Goal: Task Accomplishment & Management: Manage account settings

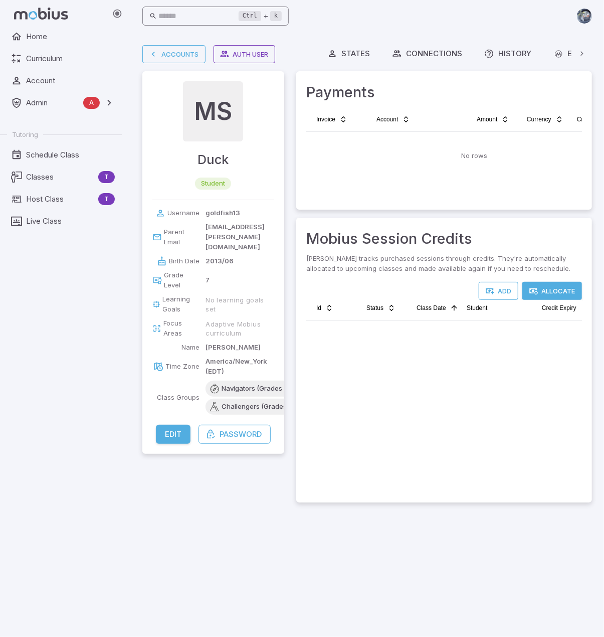
scroll to position [2521, 0]
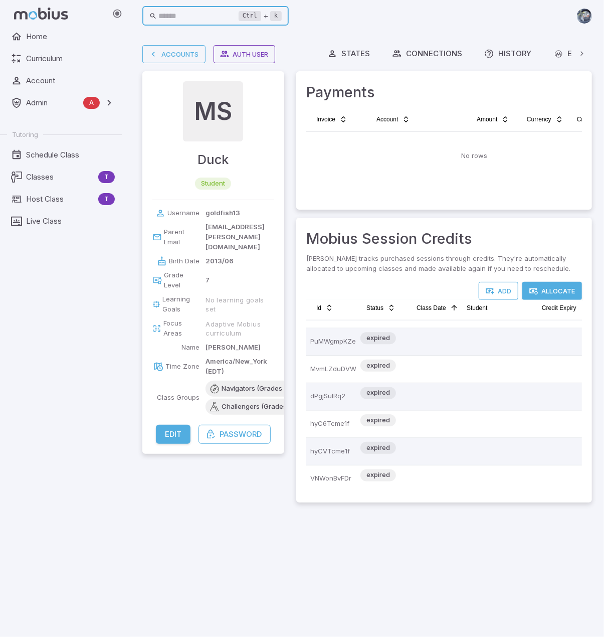
click at [213, 21] on input "text" at bounding box center [199, 17] width 80 height 20
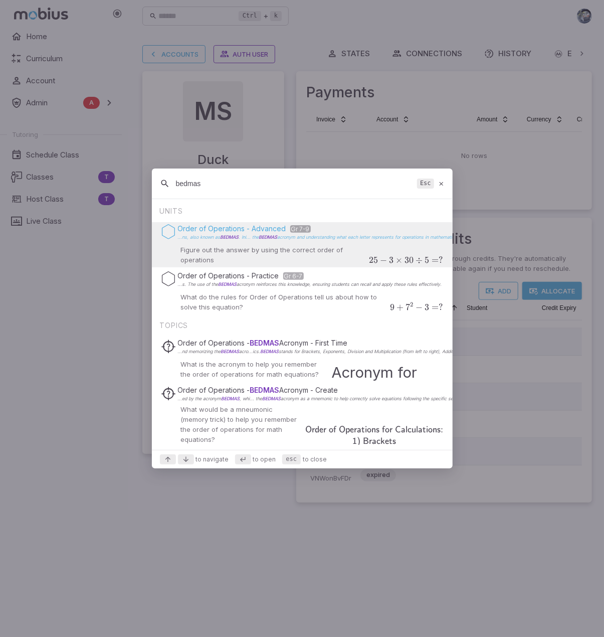
type input "bedmas"
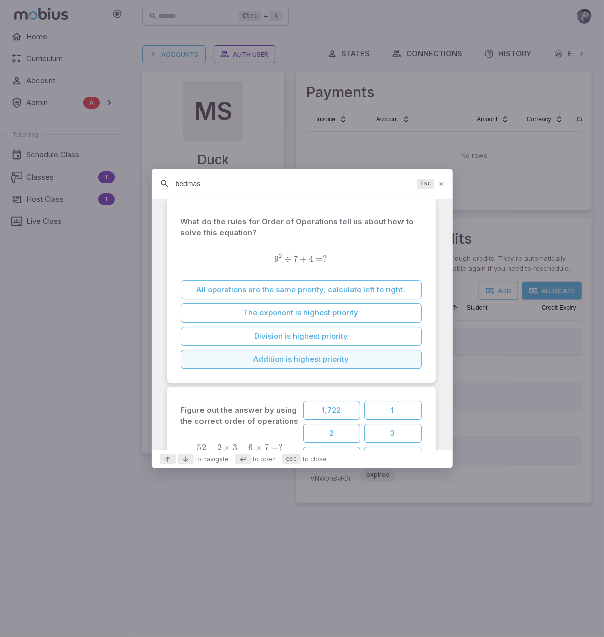
scroll to position [1454, 0]
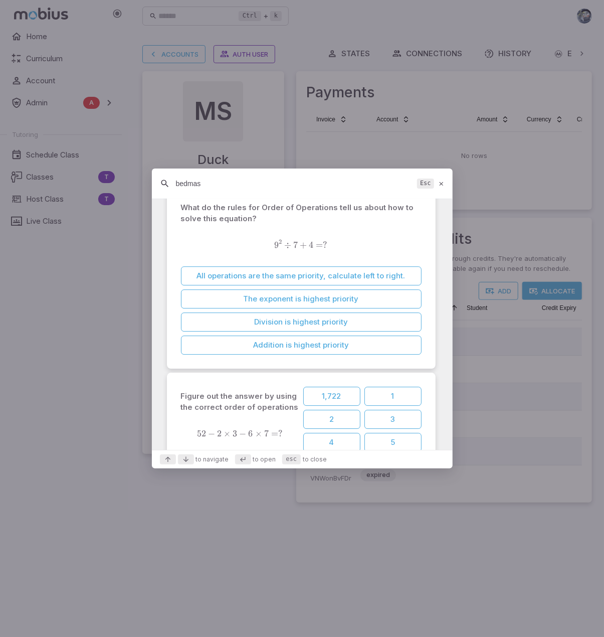
click at [442, 184] on icon at bounding box center [441, 184] width 7 height 8
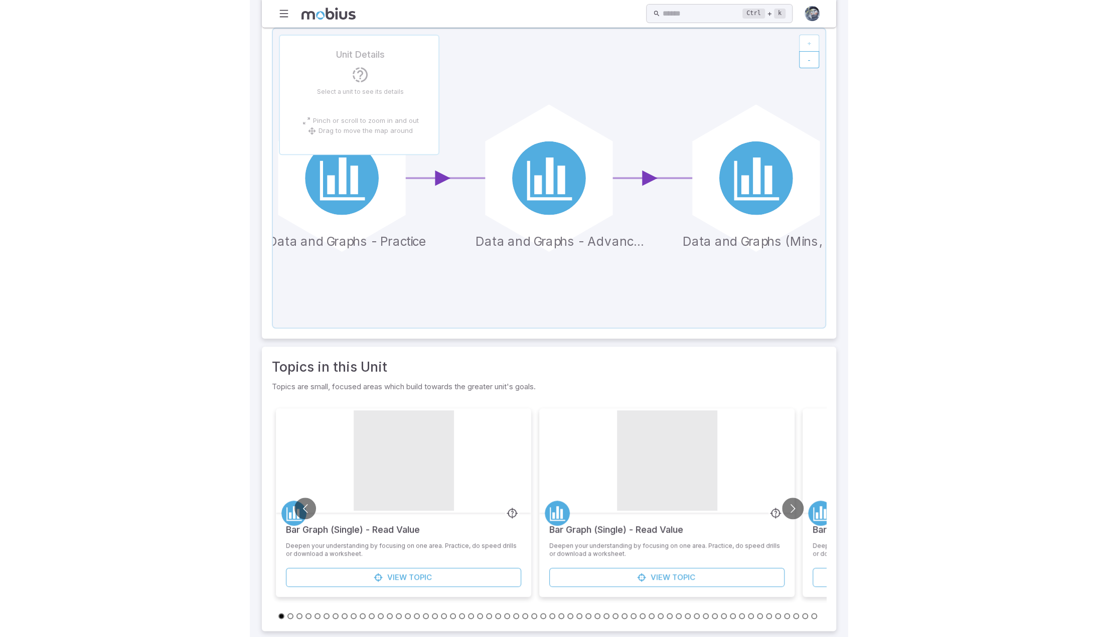
scroll to position [113, 0]
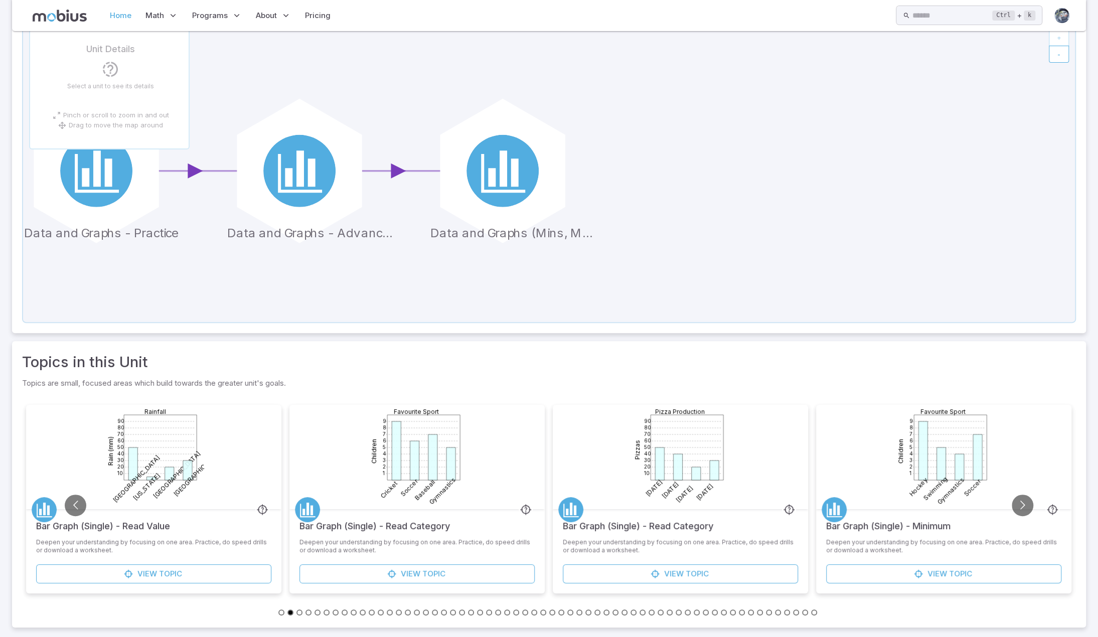
drag, startPoint x: 121, startPoint y: 18, endPoint x: 148, endPoint y: 22, distance: 27.8
click at [120, 18] on link "Home" at bounding box center [121, 15] width 28 height 23
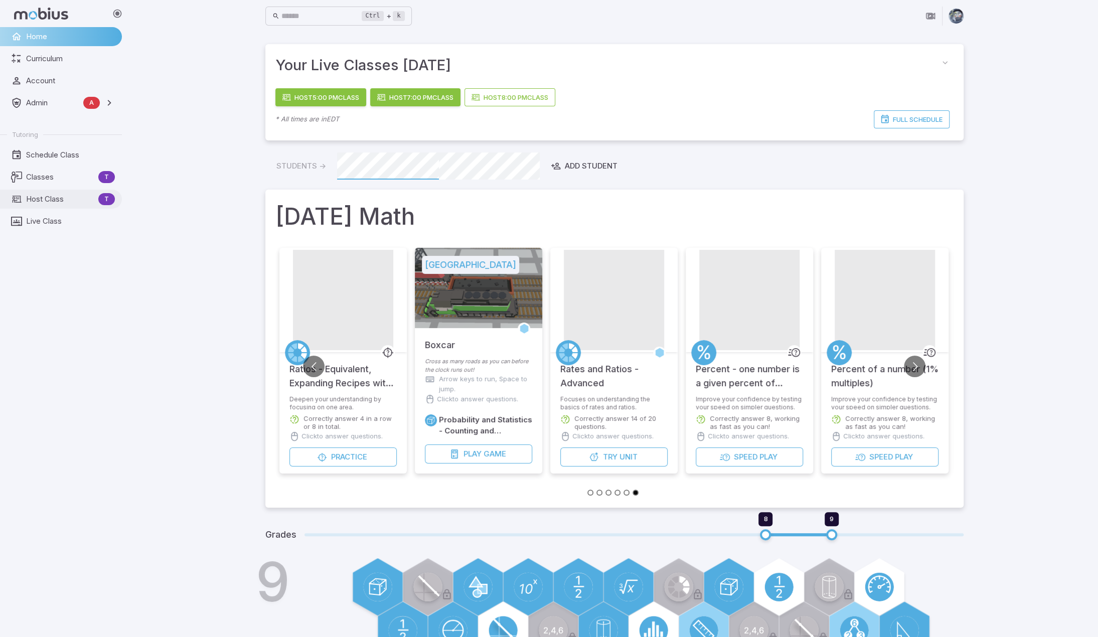
click at [56, 195] on span "Host Class" at bounding box center [60, 199] width 68 height 11
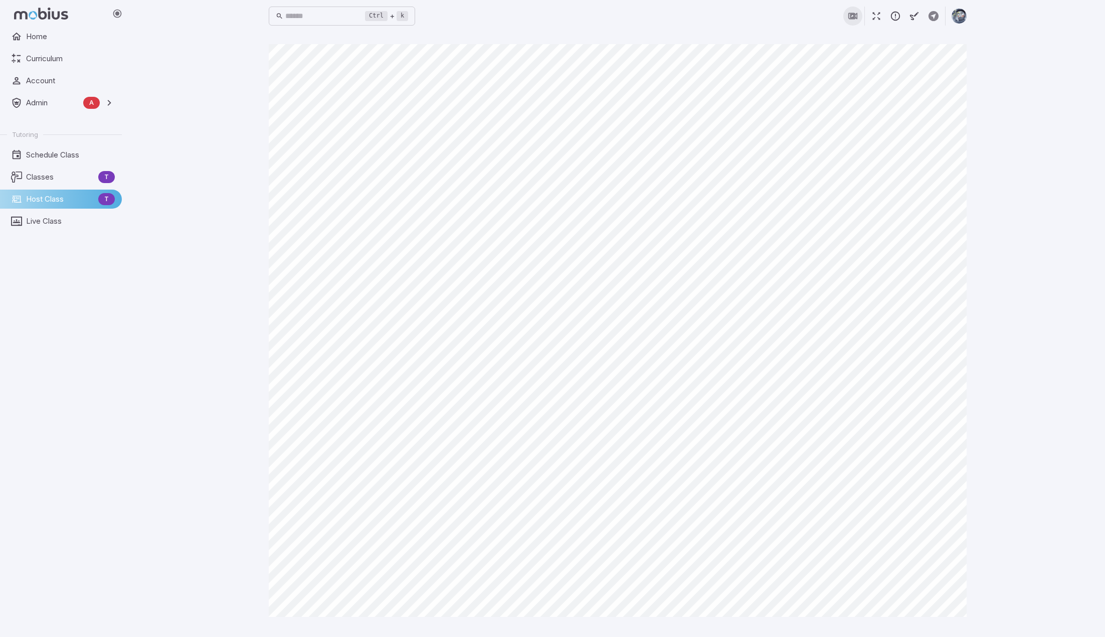
click at [598, 15] on icon "button" at bounding box center [852, 16] width 11 height 11
click at [598, 18] on icon "button" at bounding box center [895, 16] width 11 height 11
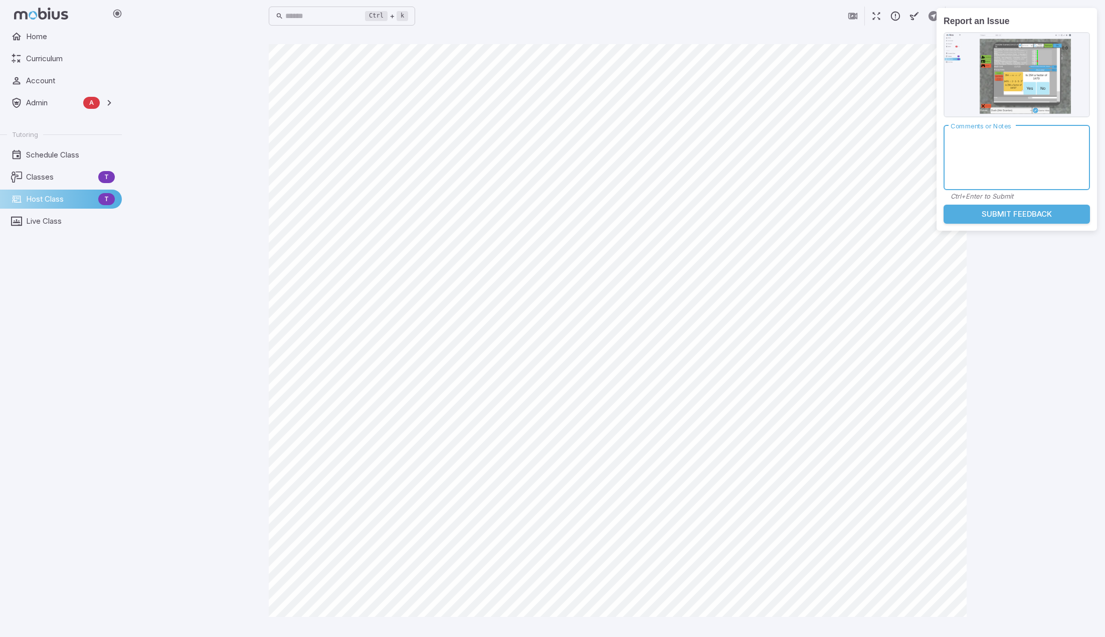
click at [598, 152] on textarea "Comments or Notes" at bounding box center [1017, 157] width 132 height 48
type textarea "**********"
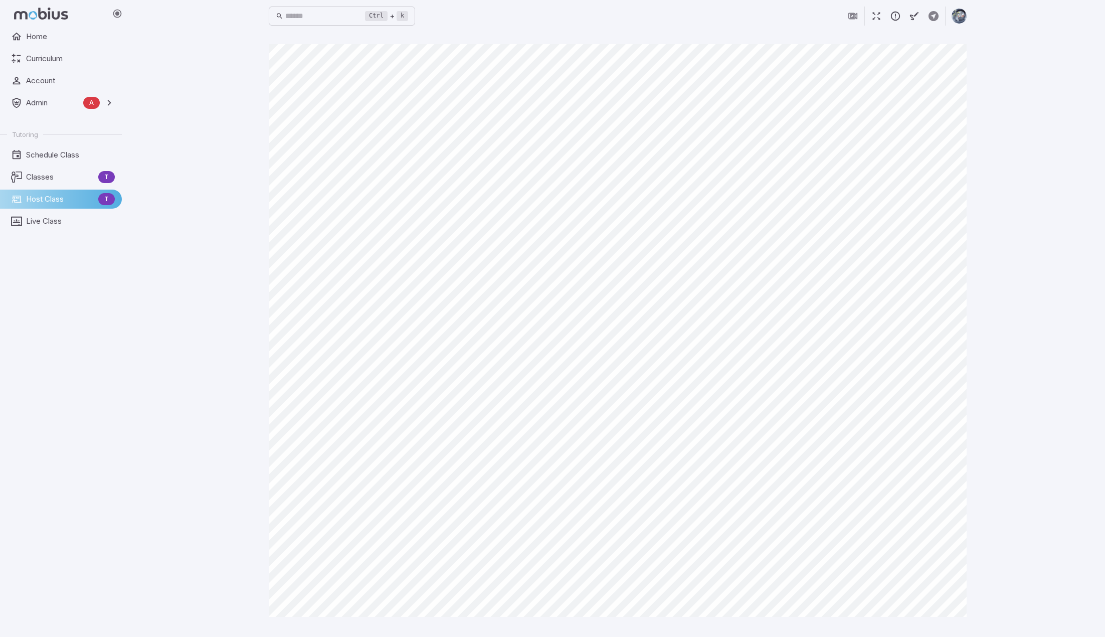
click at [598, 387] on div "Ctrl + k ​ Canvas actions 100 % Exit zen mode" at bounding box center [617, 318] width 975 height 637
click at [598, 523] on div "Ctrl + k ​ Canvas actions 100 % Exit zen mode" at bounding box center [617, 318] width 975 height 637
click at [598, 243] on div "Ctrl + k ​ Canvas actions 100 % Exit zen mode" at bounding box center [617, 318] width 975 height 637
click at [598, 504] on div "Ctrl + k ​ Canvas actions 100 % Exit zen mode" at bounding box center [617, 318] width 975 height 637
click at [598, 469] on div "Ctrl + k ​ Canvas actions 100 % Exit zen mode" at bounding box center [617, 318] width 975 height 637
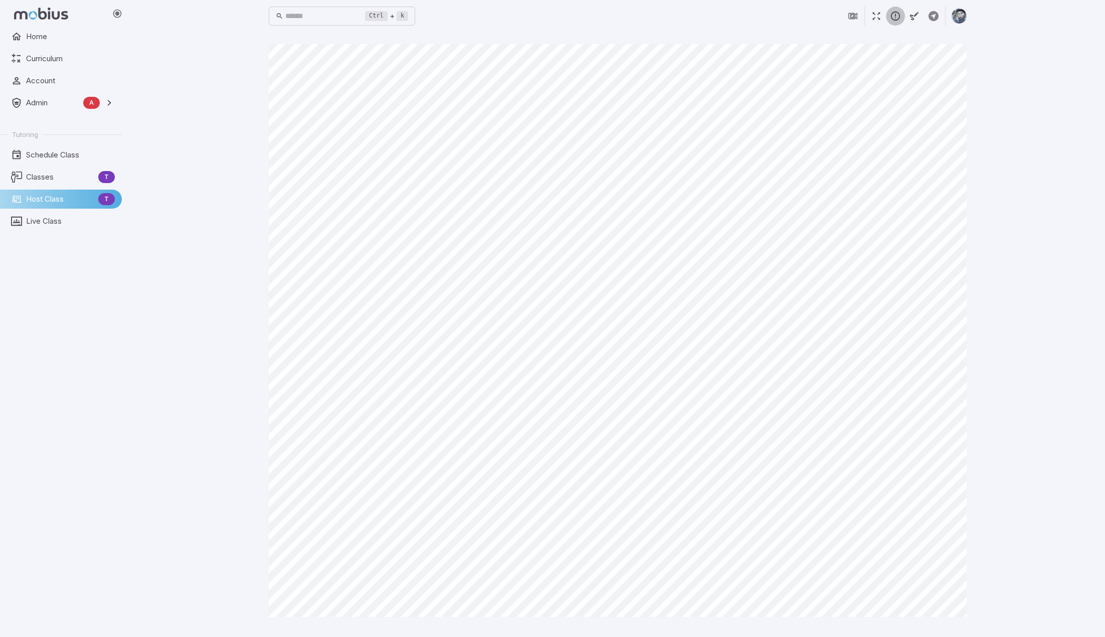
click at [598, 17] on icon "button" at bounding box center [895, 16] width 11 height 11
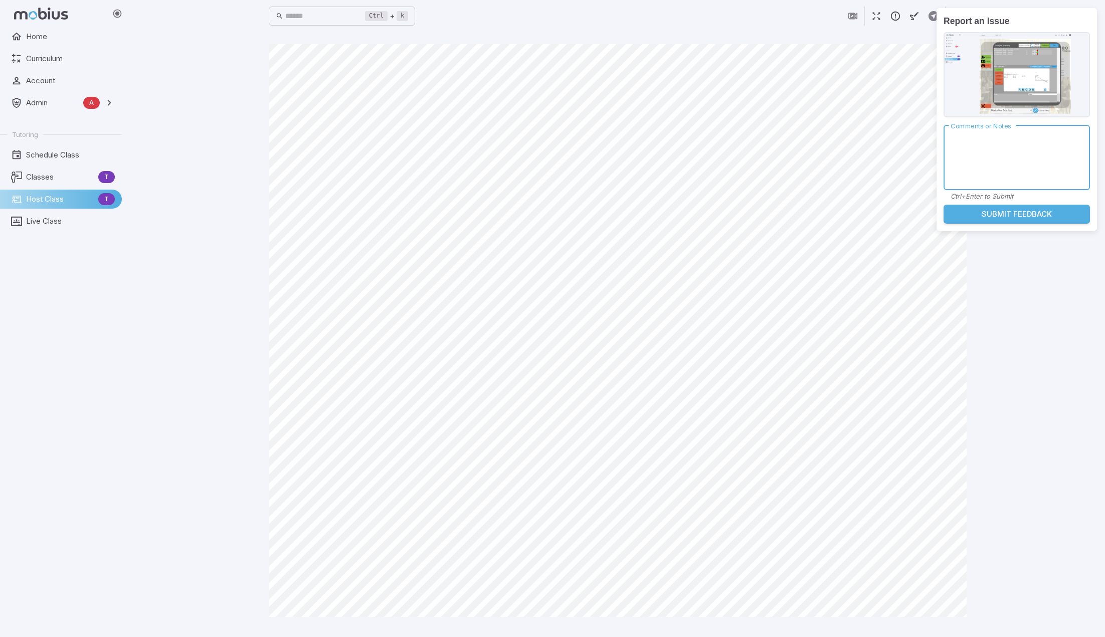
click at [598, 162] on textarea "Comments or Notes" at bounding box center [1017, 157] width 132 height 48
type textarea "**********"
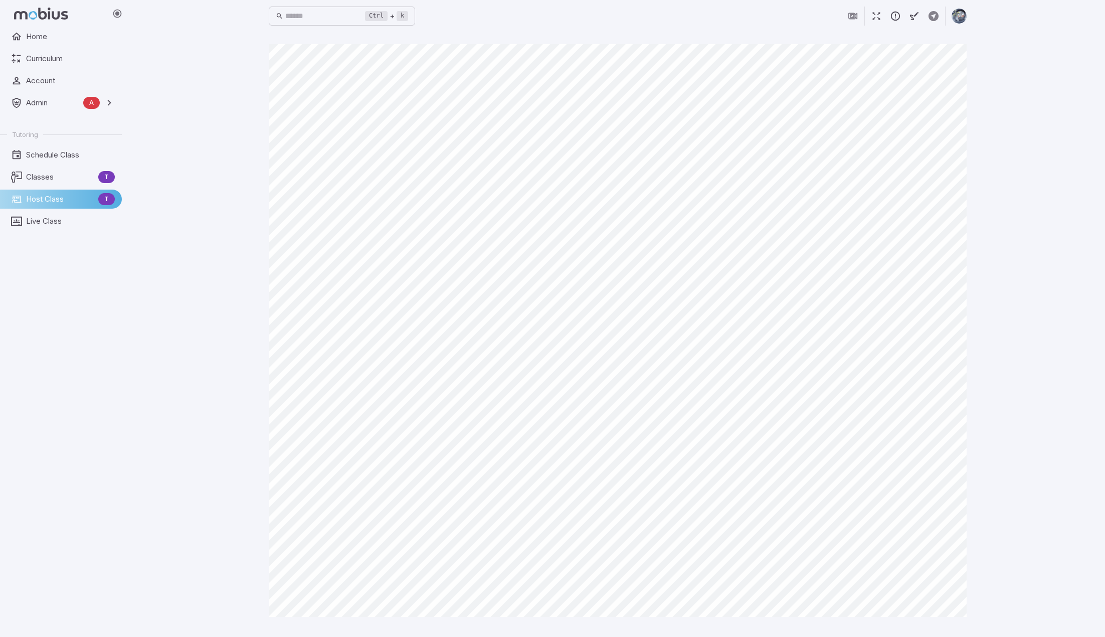
drag, startPoint x: 219, startPoint y: 345, endPoint x: 253, endPoint y: 313, distance: 47.2
click at [219, 345] on div "Ctrl + k ​ Canvas actions 100 % Exit zen mode" at bounding box center [617, 318] width 975 height 637
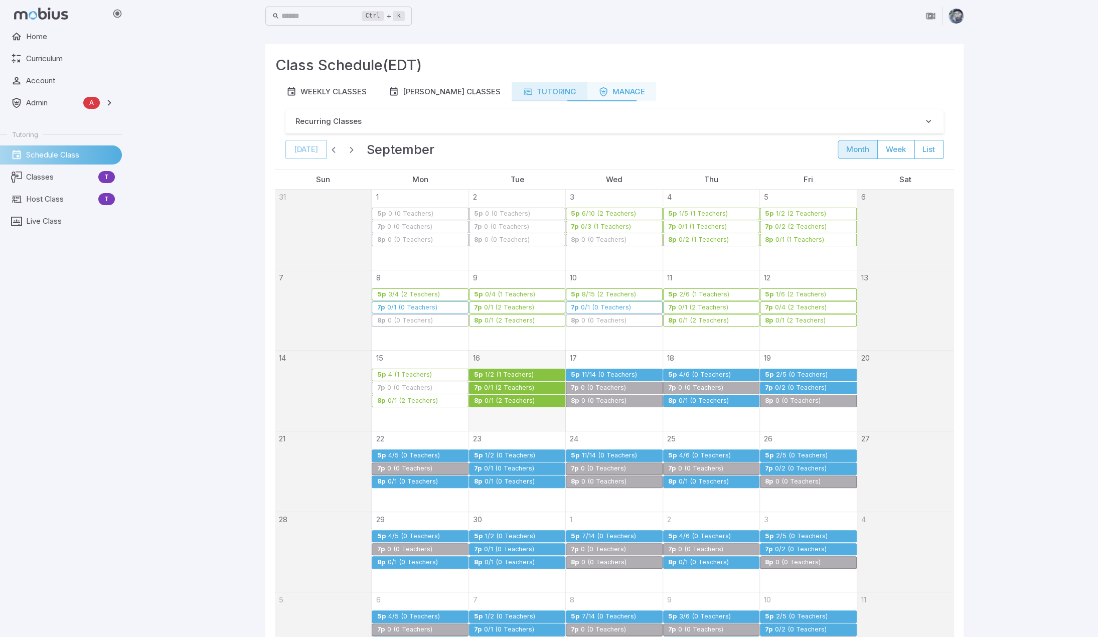
click at [522, 92] on div "Tutoring" at bounding box center [549, 91] width 54 height 11
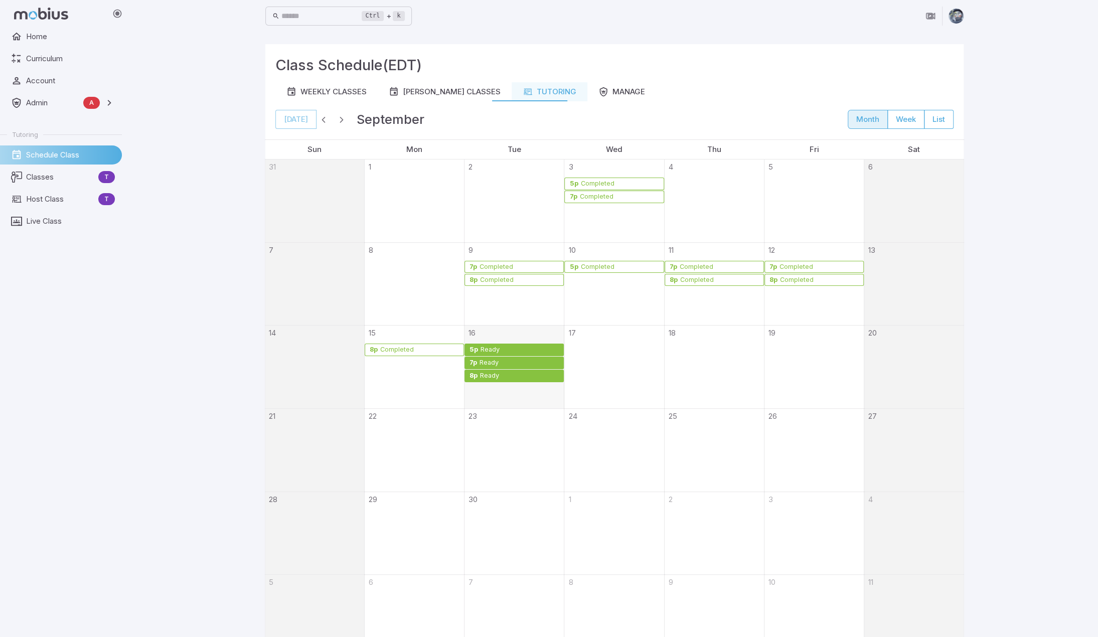
click at [495, 347] on div "Ready" at bounding box center [490, 350] width 20 height 8
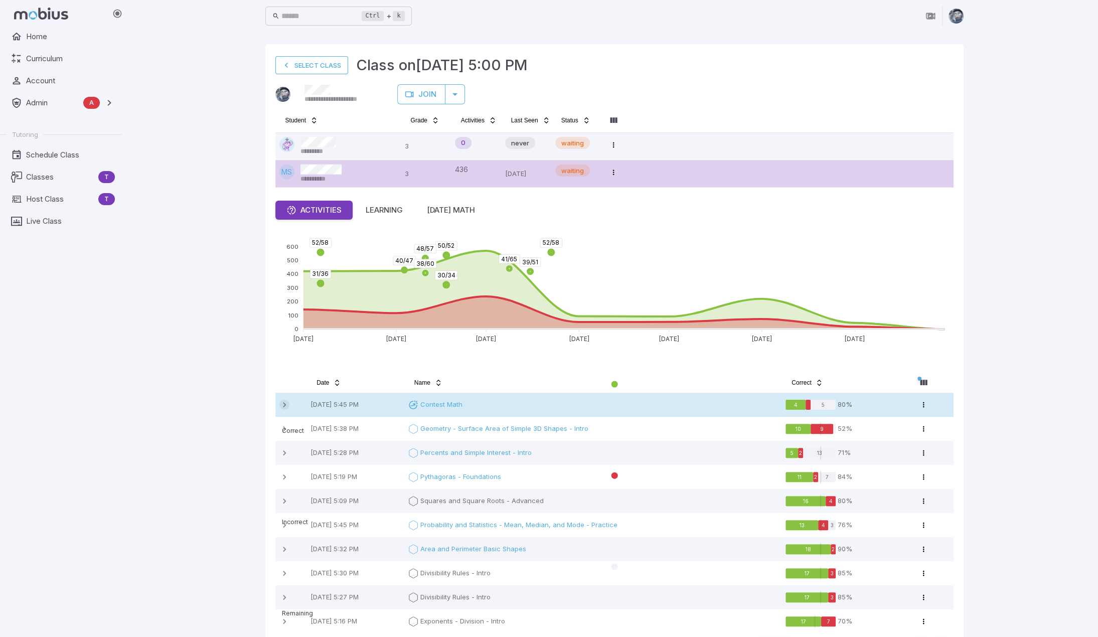
click at [285, 402] on icon at bounding box center [284, 405] width 10 height 10
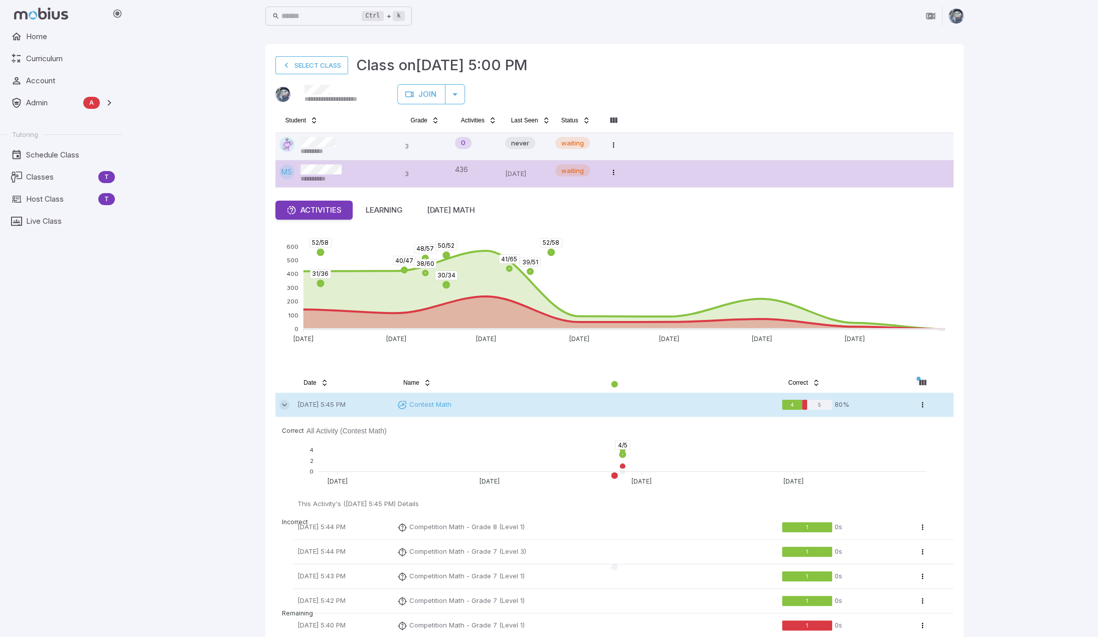
click at [285, 402] on icon at bounding box center [284, 405] width 10 height 10
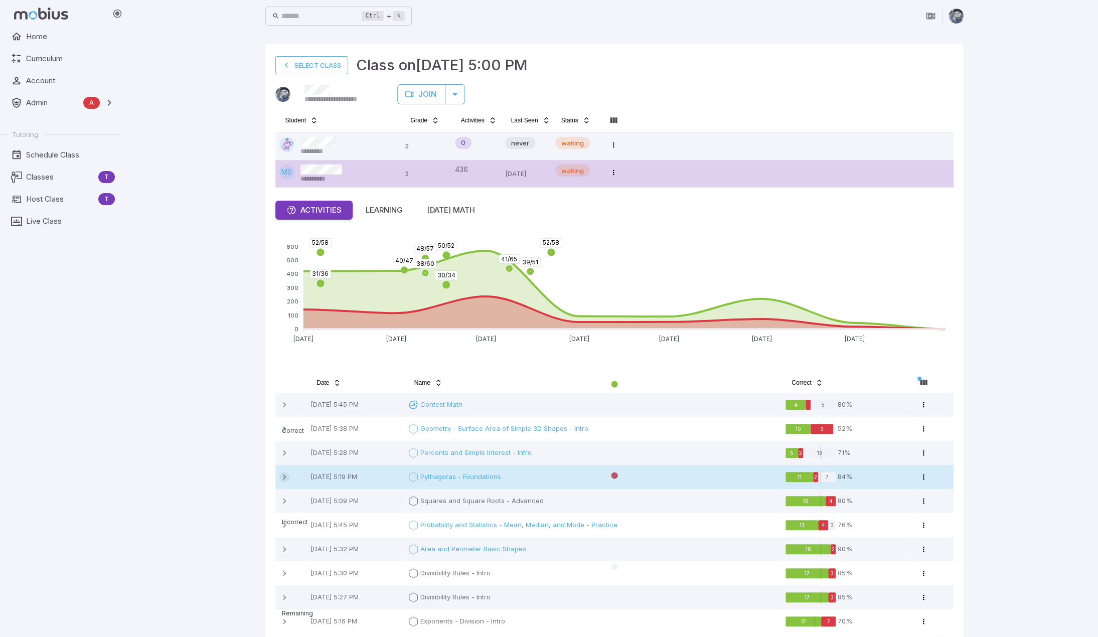
click at [284, 478] on icon at bounding box center [284, 477] width 10 height 10
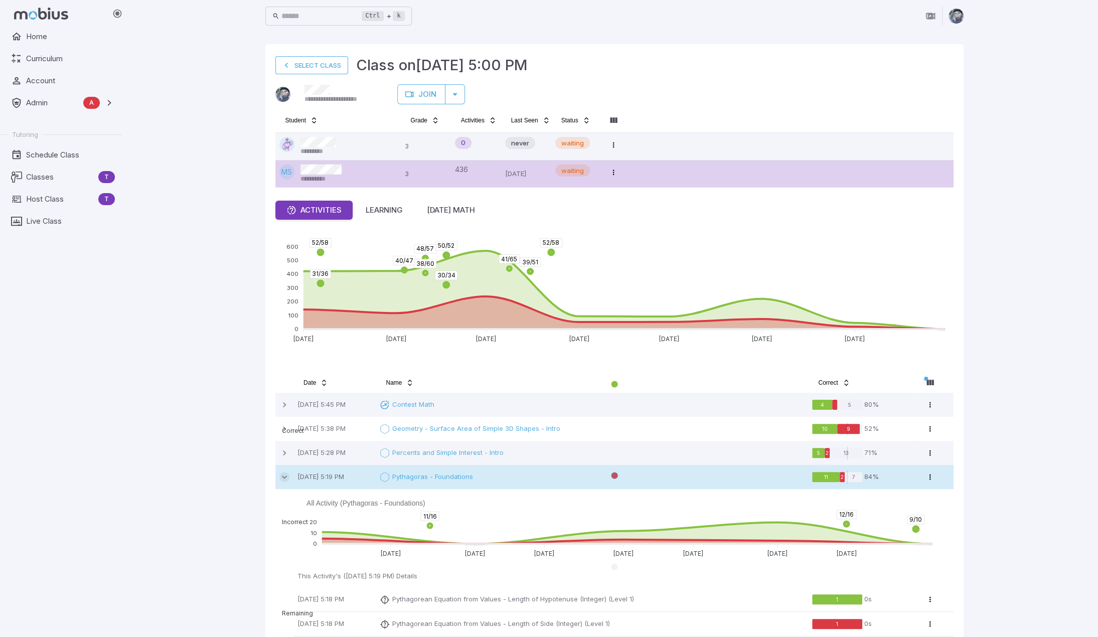
click at [284, 474] on icon at bounding box center [284, 477] width 10 height 10
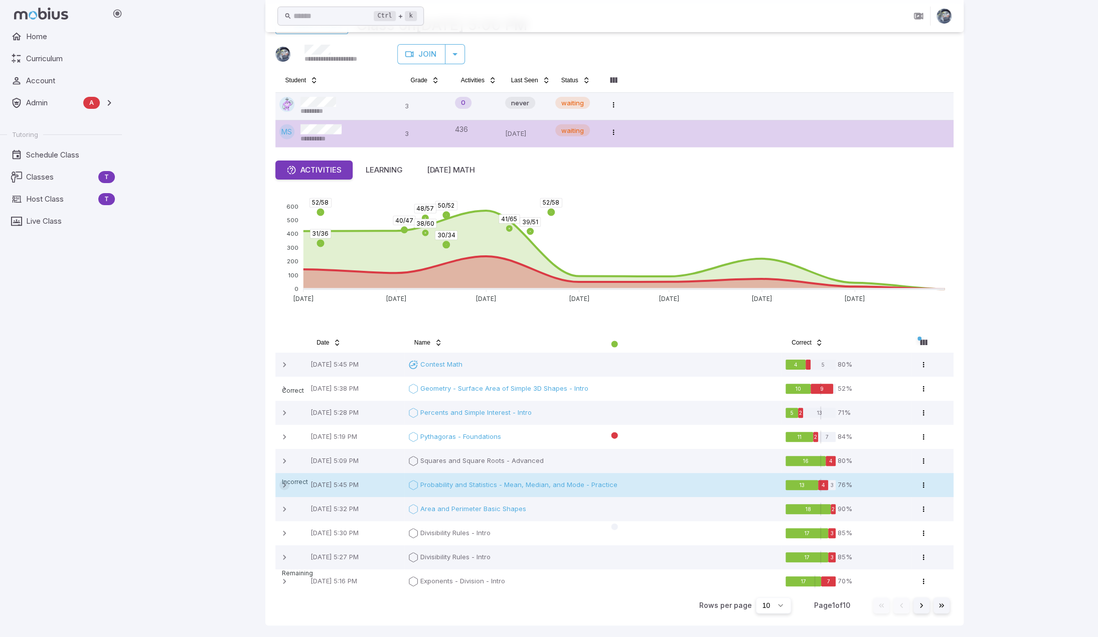
scroll to position [40, 0]
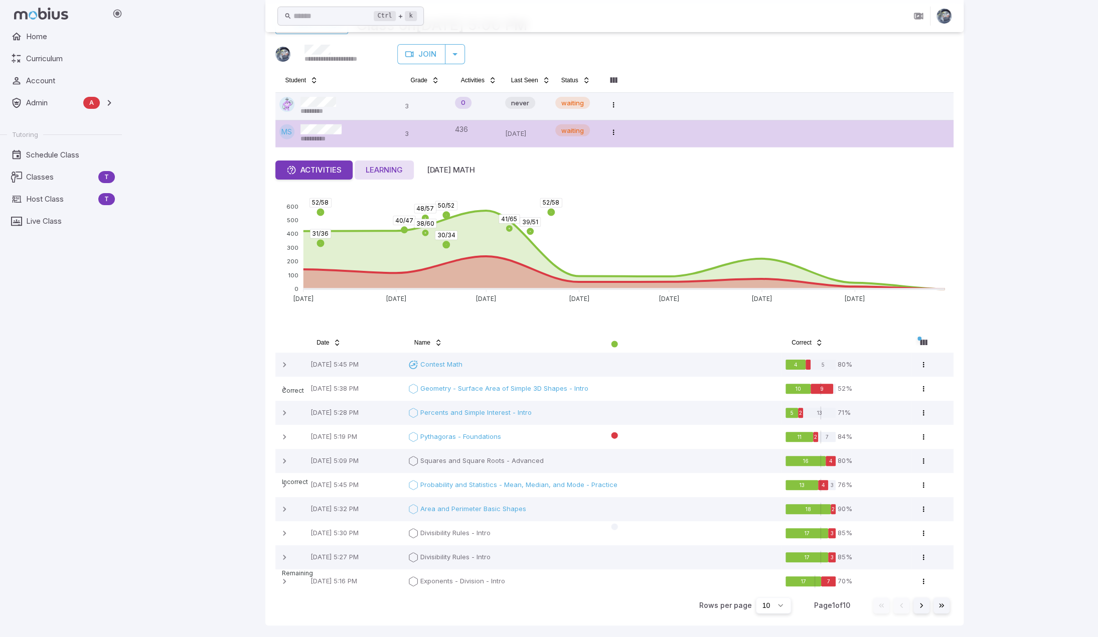
click at [391, 171] on div "Learning" at bounding box center [384, 169] width 37 height 11
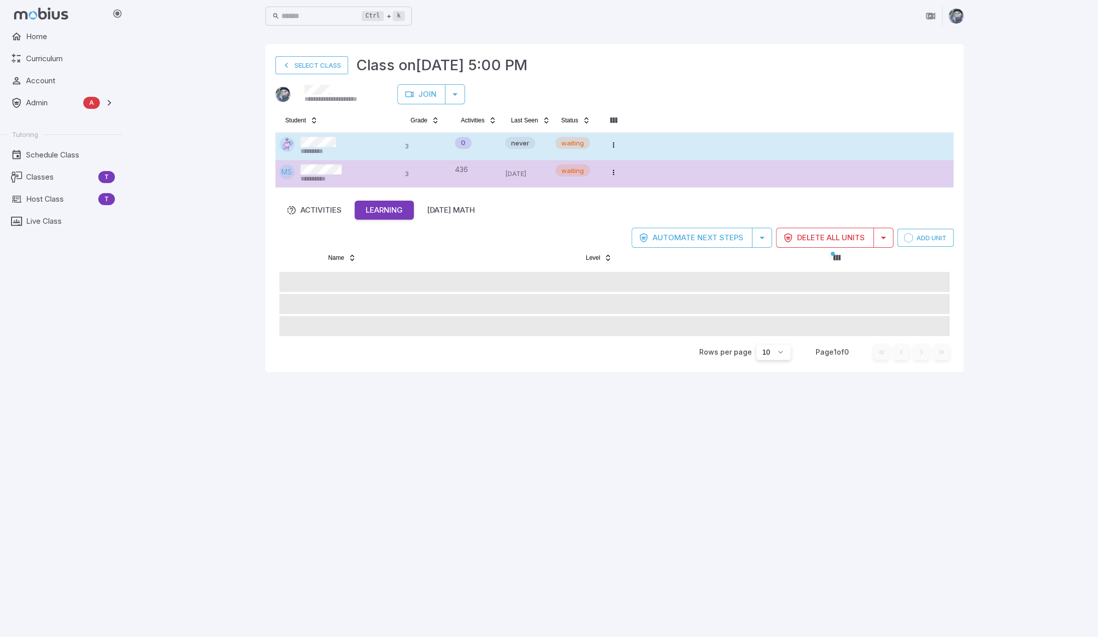
scroll to position [0, 0]
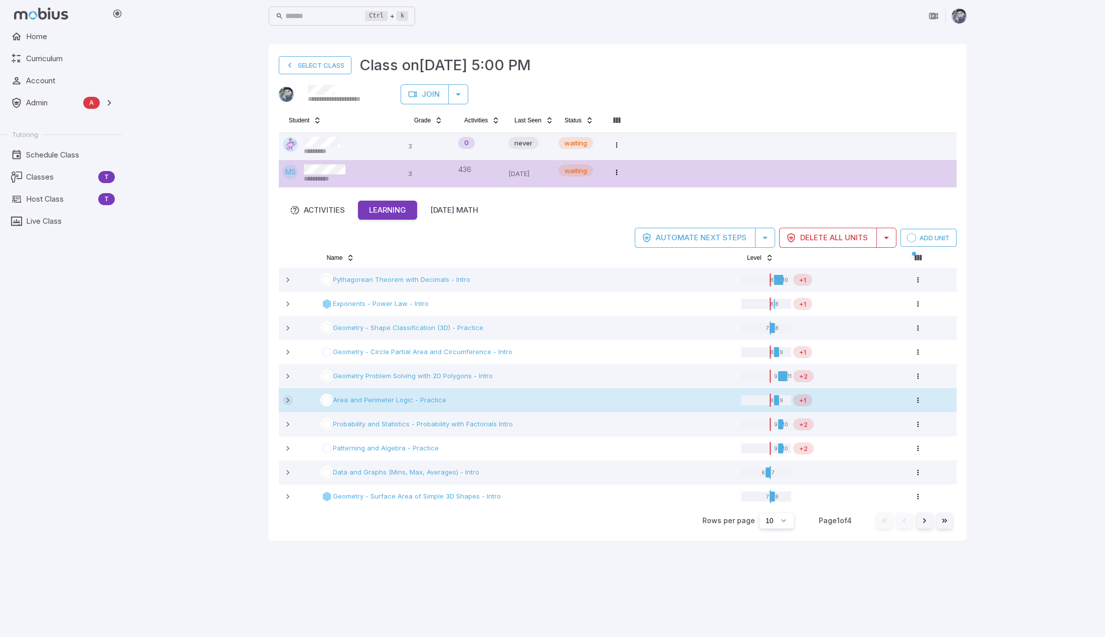
click at [284, 397] on icon at bounding box center [288, 400] width 10 height 10
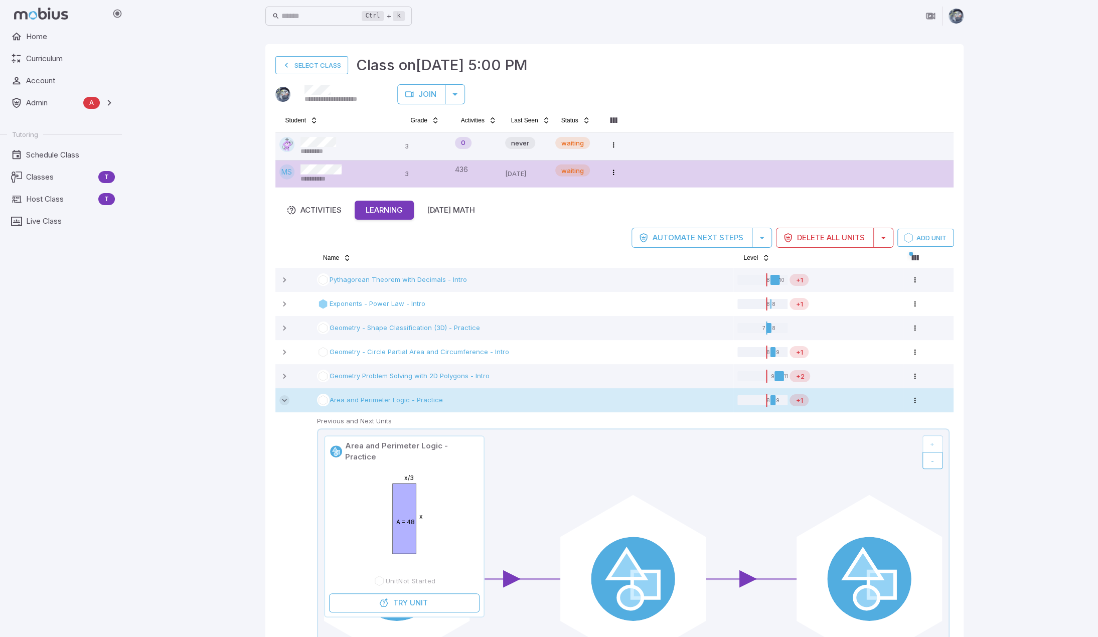
click at [283, 402] on icon at bounding box center [284, 400] width 10 height 10
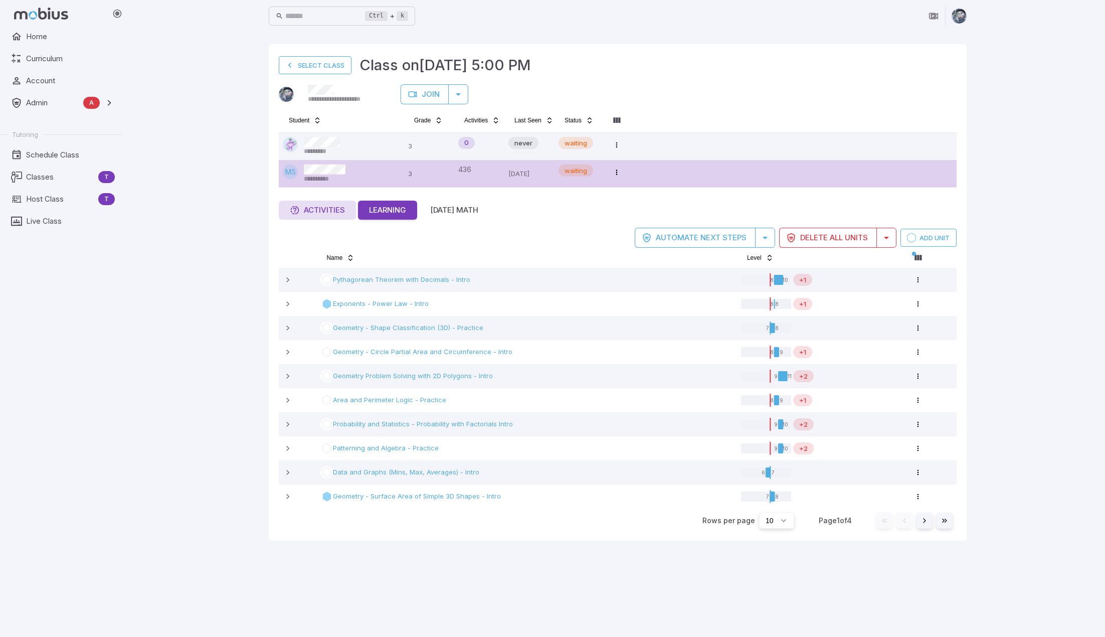
click at [322, 211] on div "Activities" at bounding box center [317, 210] width 55 height 11
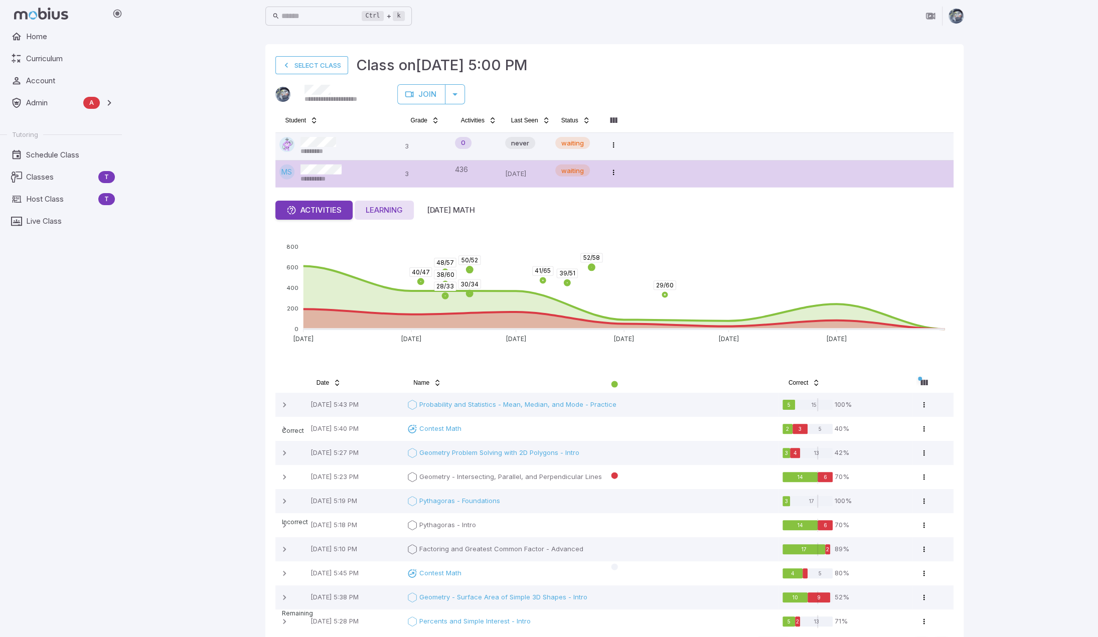
click at [394, 208] on div "Learning" at bounding box center [384, 210] width 37 height 11
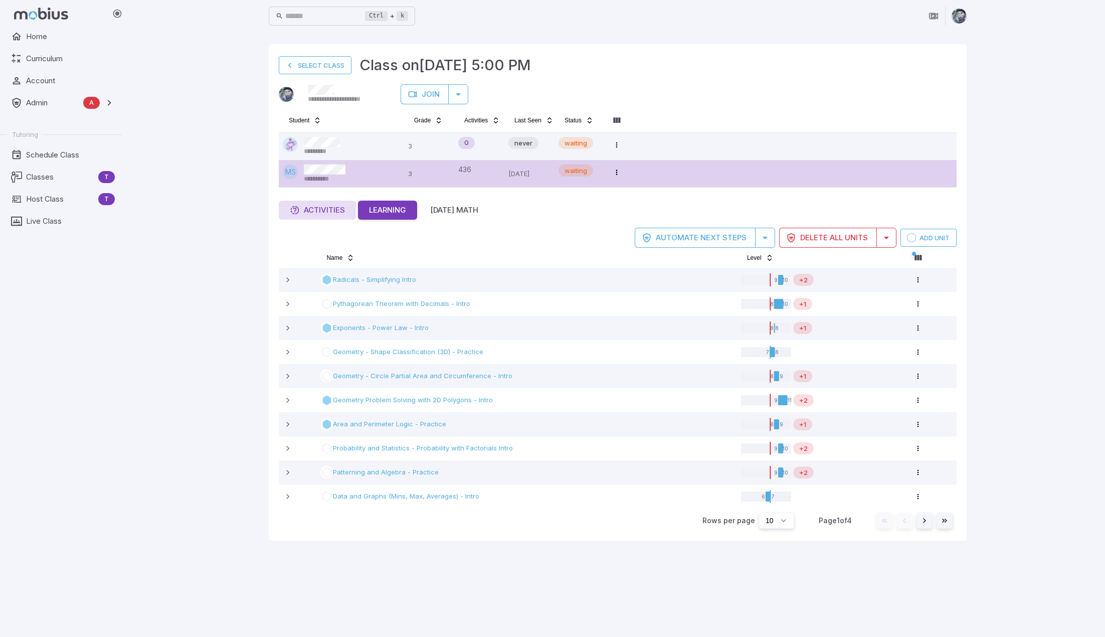
click at [319, 208] on div "Activities" at bounding box center [317, 210] width 55 height 11
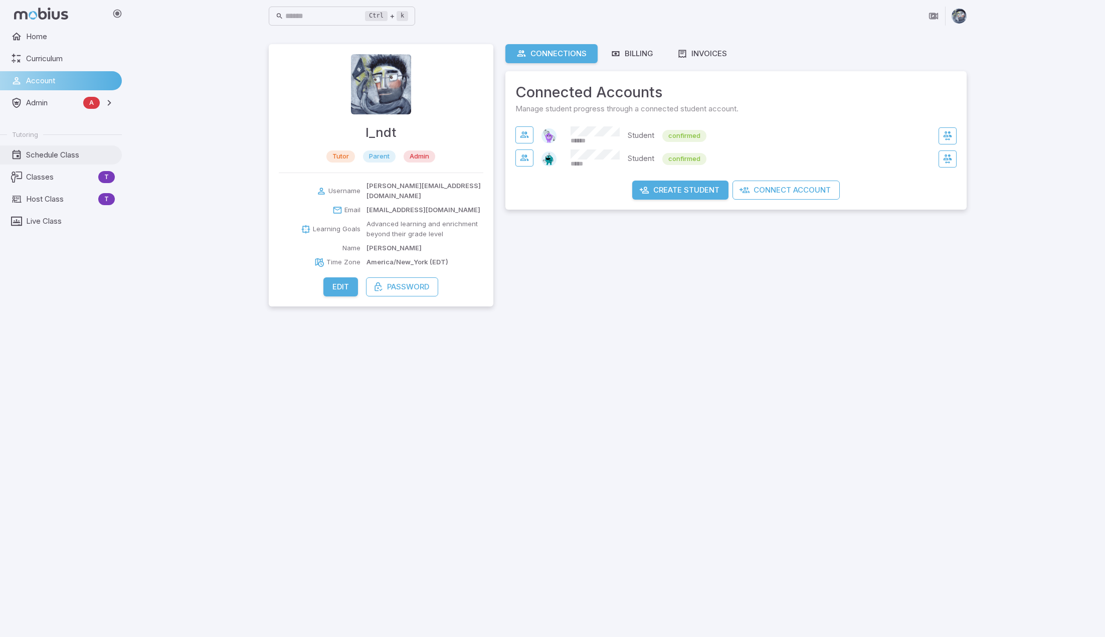
click at [64, 160] on span "Schedule Class" at bounding box center [70, 154] width 89 height 11
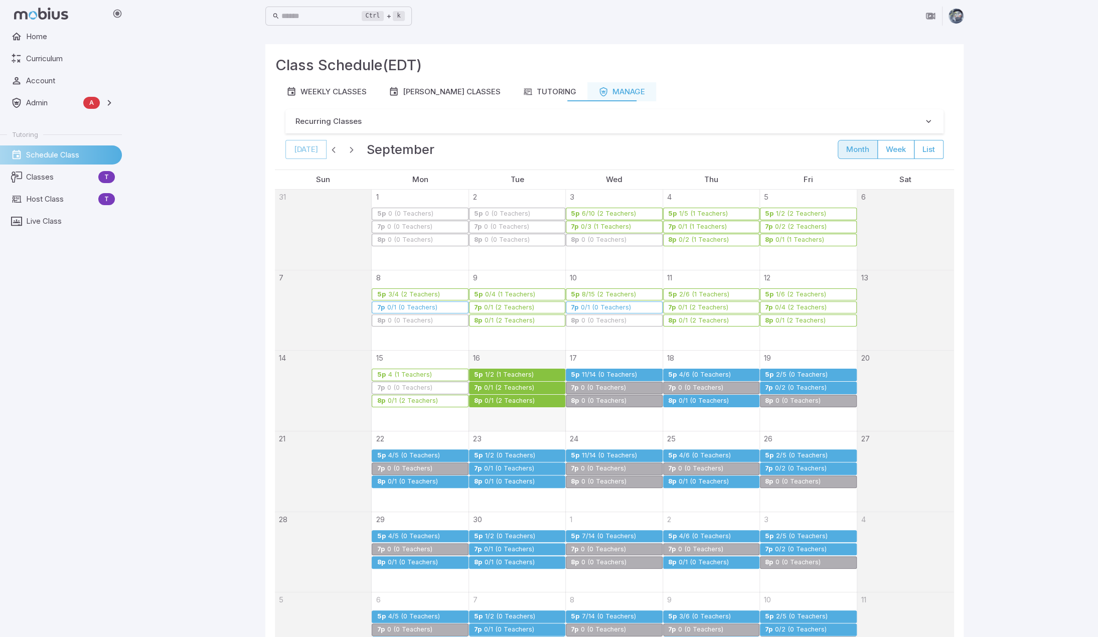
click at [517, 375] on div "1/2 (1 Teachers)" at bounding box center [509, 375] width 50 height 8
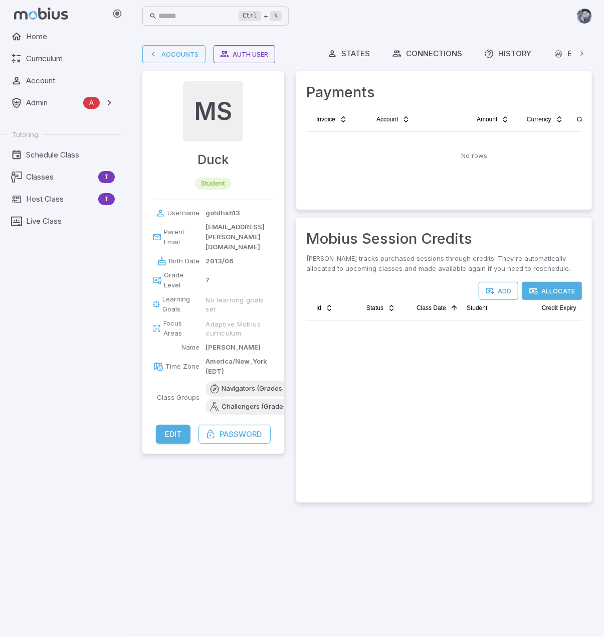
scroll to position [2521, 0]
